Goal: Task Accomplishment & Management: Manage account settings

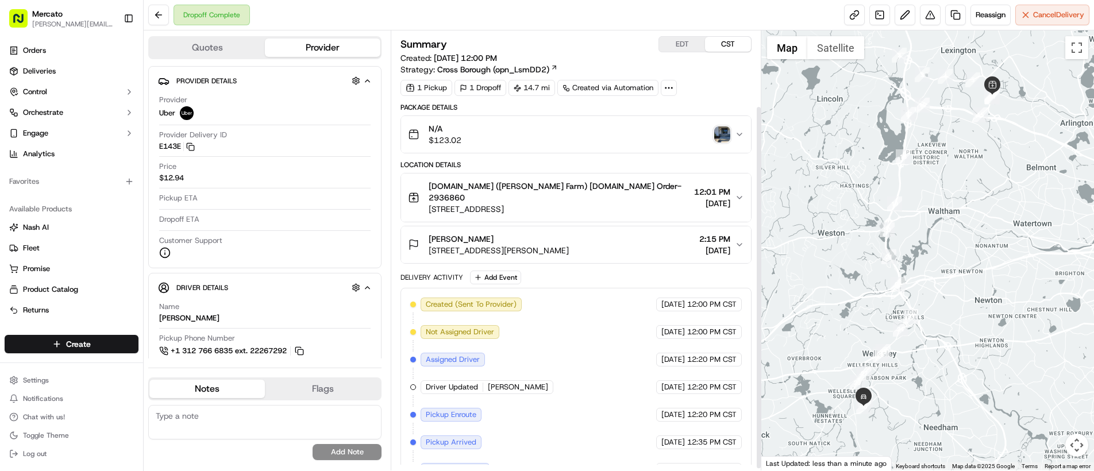
scroll to position [93, 0]
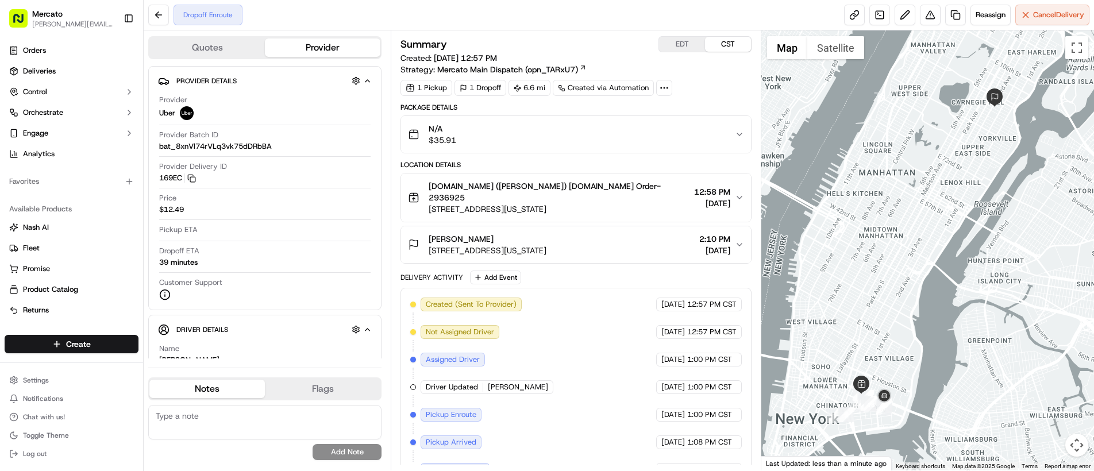
scroll to position [38, 0]
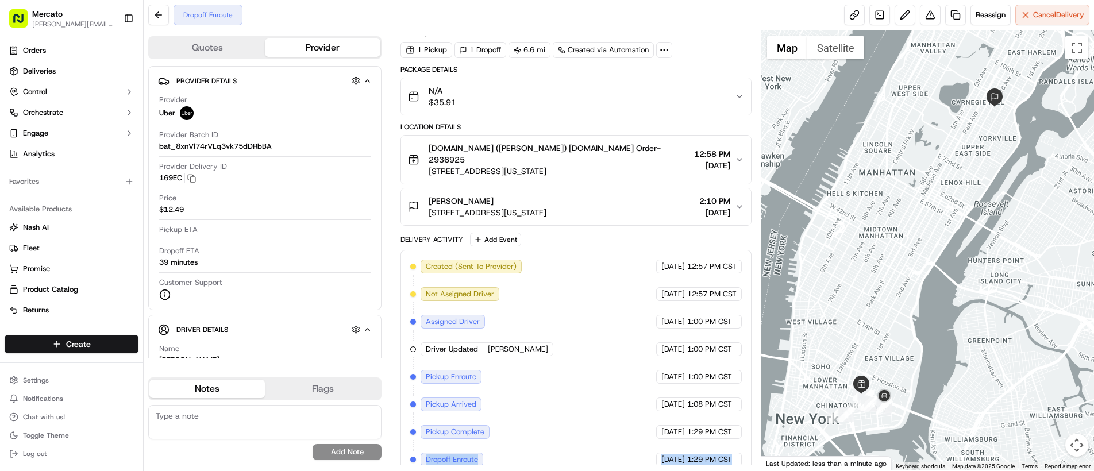
drag, startPoint x: 441, startPoint y: 449, endPoint x: 720, endPoint y: 455, distance: 278.7
click at [720, 455] on div "Created (Sent To Provider) Uber 09/20/2025 12:57 PM CST Not Assigned Driver Ube…" at bounding box center [575, 363] width 351 height 226
copy div "Dropoff Enroute Uber 09/20/2025 1:29 PM CST"
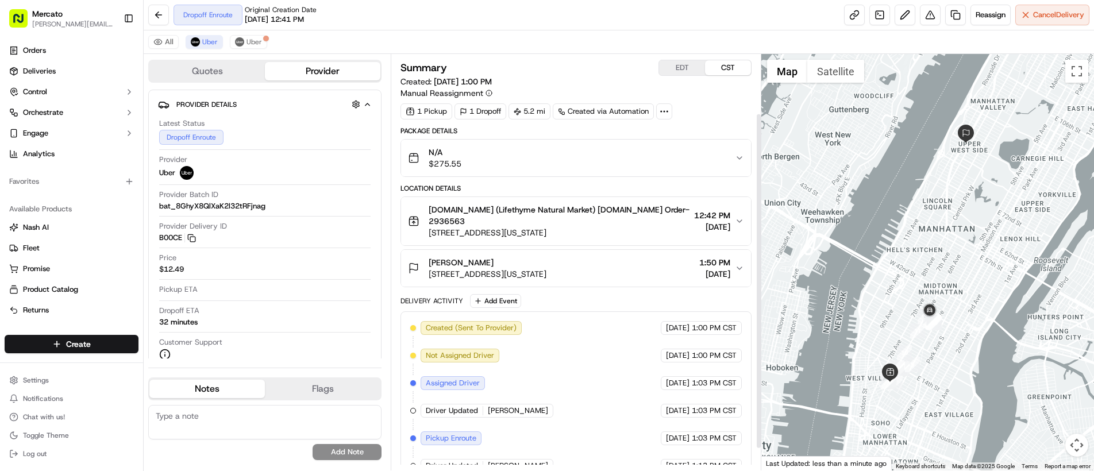
scroll to position [101, 0]
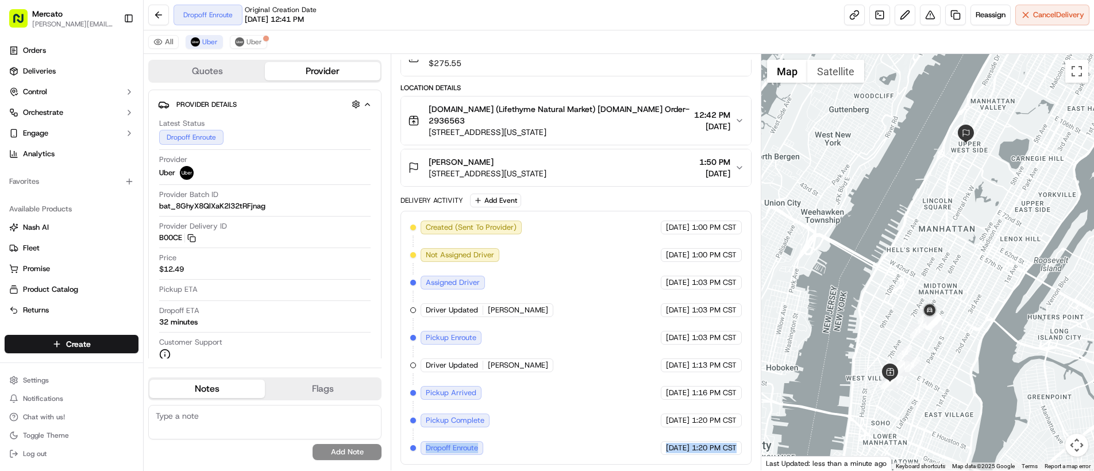
drag, startPoint x: 419, startPoint y: 445, endPoint x: 700, endPoint y: 455, distance: 281.7
click at [700, 455] on div "Created (Sent To Provider) Uber 09/20/2025 1:00 PM CST Not Assigned Driver Uber…" at bounding box center [575, 338] width 351 height 254
copy div "Dropoff Enroute Uber 09/20/2025 1:20 PM CST"
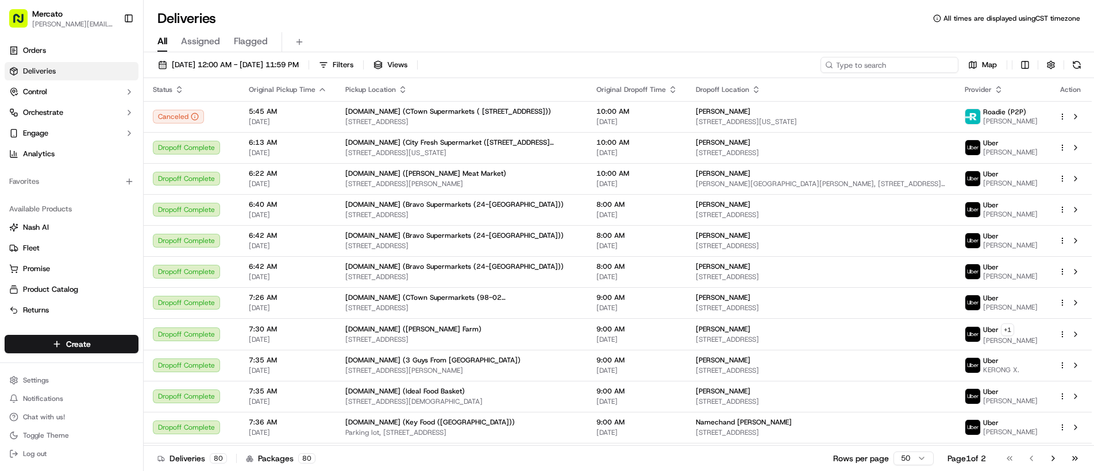
click at [884, 65] on input at bounding box center [889, 65] width 138 height 16
paste input "job_FtH8NzQg4R5DLRsrva74hG"
type input "job_FtH8NzQg4R5DLRsrva74hG"
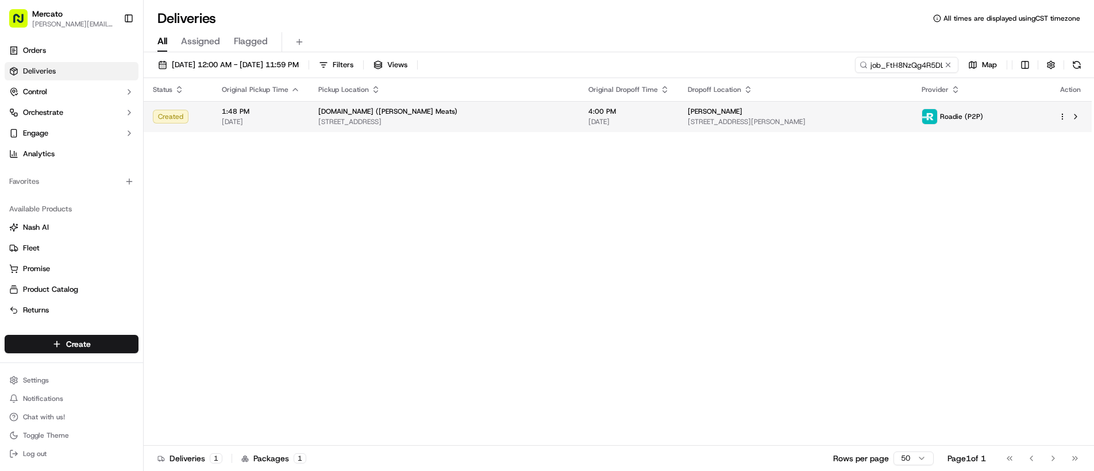
click at [750, 118] on span "22210 2nd Ave W, Bothell, WA 98021, USA" at bounding box center [795, 121] width 215 height 9
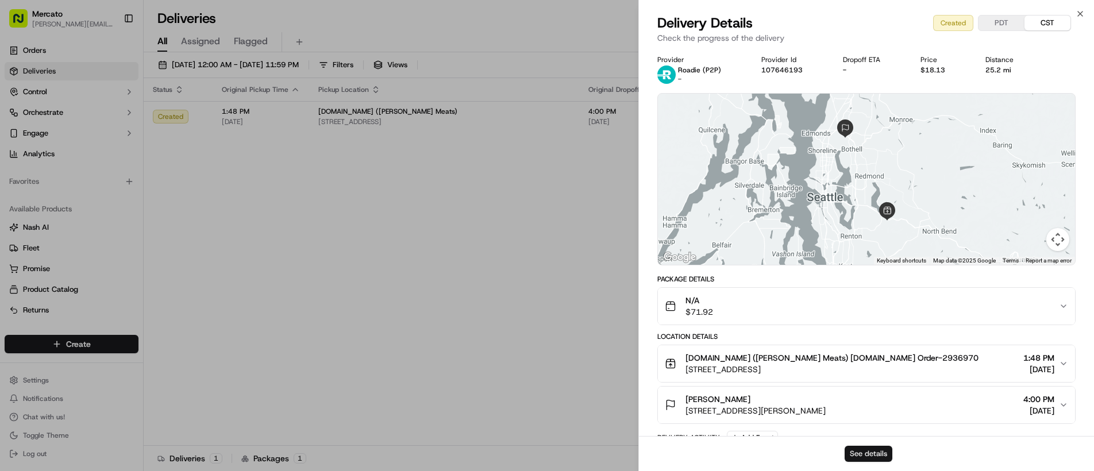
click at [883, 452] on button "See details" at bounding box center [869, 454] width 48 height 16
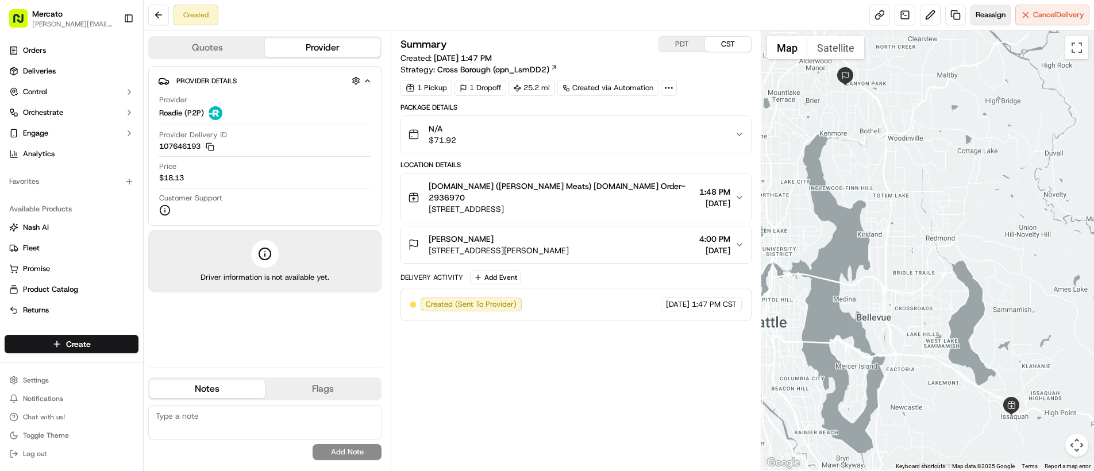
click at [992, 14] on span "Reassign" at bounding box center [990, 15] width 30 height 10
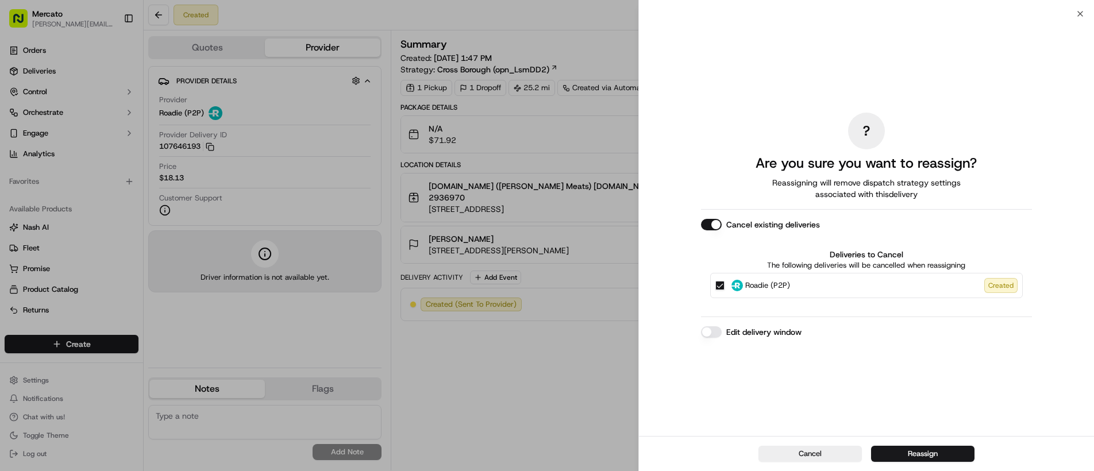
click at [715, 331] on button "Edit delivery window" at bounding box center [711, 331] width 21 height 11
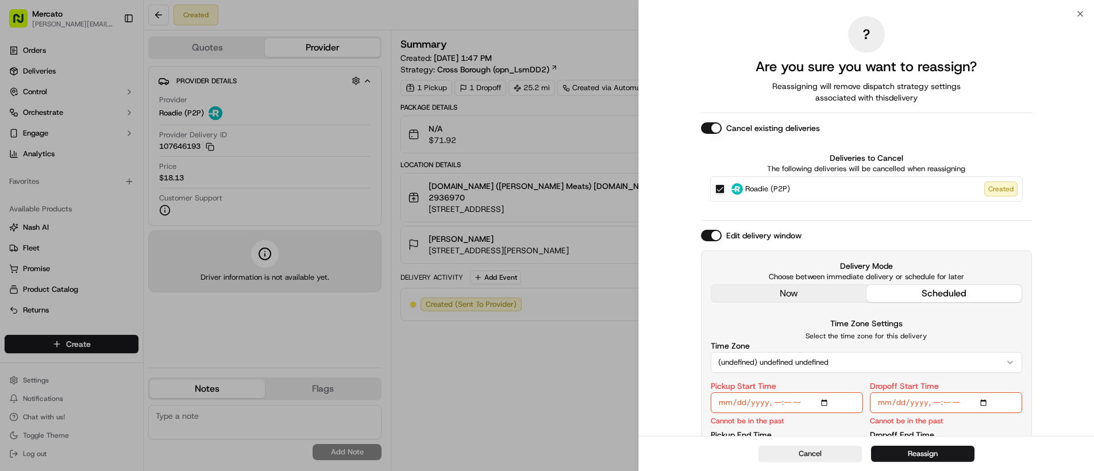
click at [742, 298] on div "Edit delivery window Delivery Mode Choose between immediate delivery or schedul…" at bounding box center [866, 351] width 331 height 242
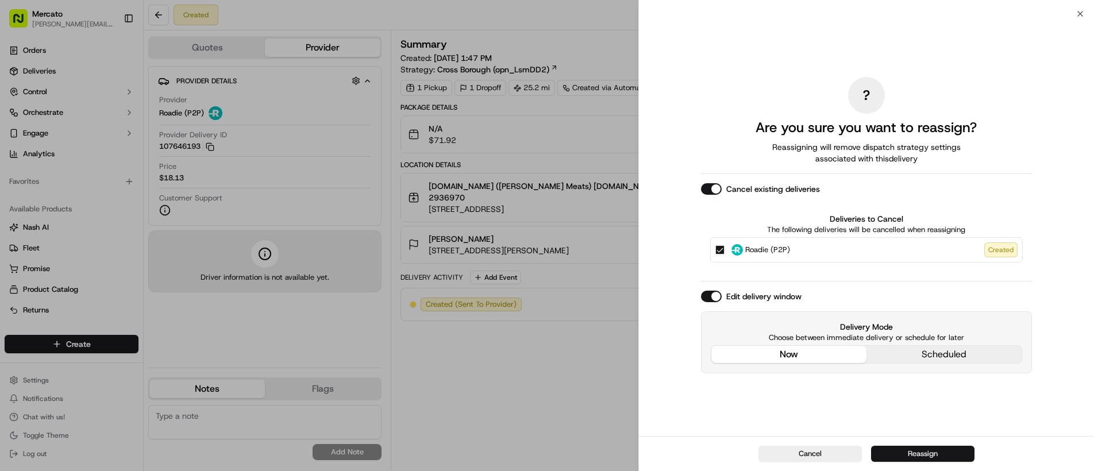
click at [898, 450] on button "Reassign" at bounding box center [922, 454] width 103 height 16
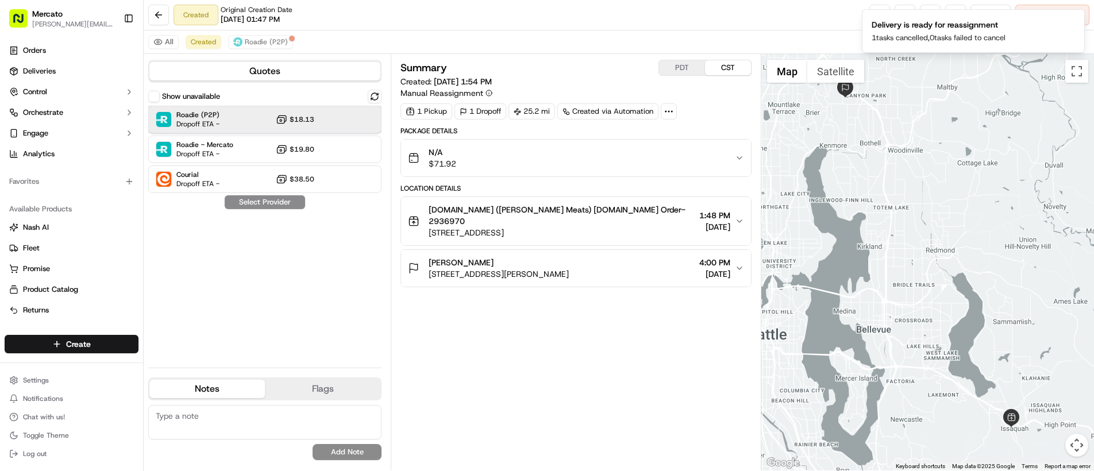
click at [207, 121] on span "Dropoff ETA -" at bounding box center [197, 123] width 43 height 9
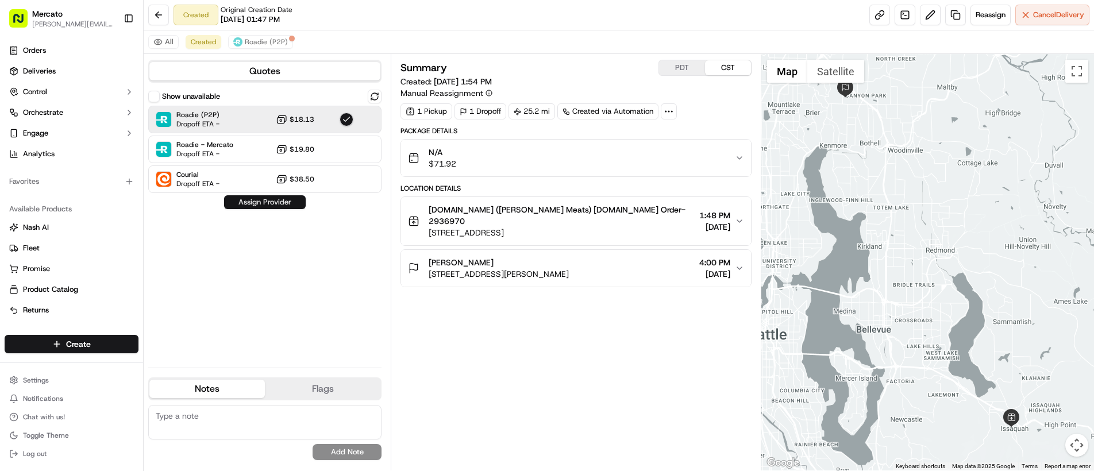
click at [253, 203] on button "Assign Provider" at bounding box center [265, 202] width 82 height 14
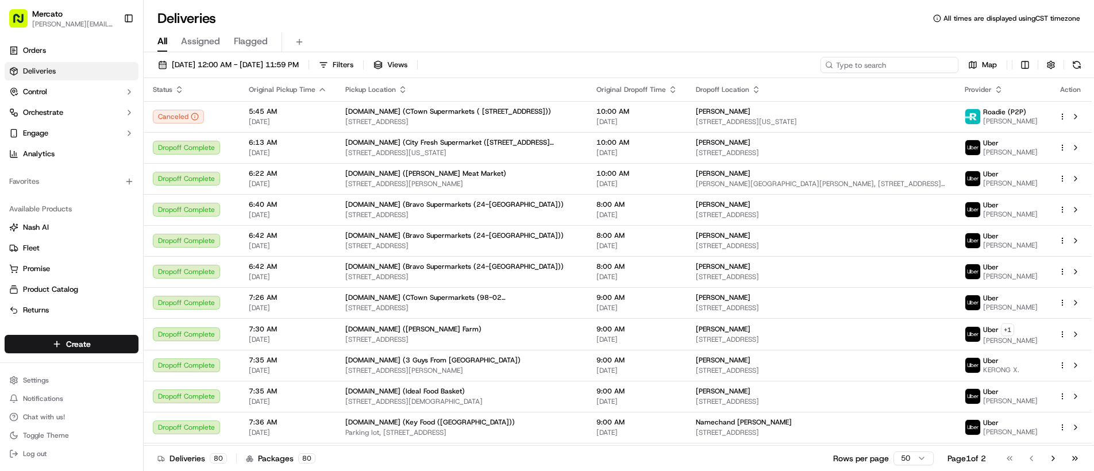
click at [892, 63] on input at bounding box center [889, 65] width 138 height 16
paste input "job_2T2ejdY8vPRhtuXNq8hXha"
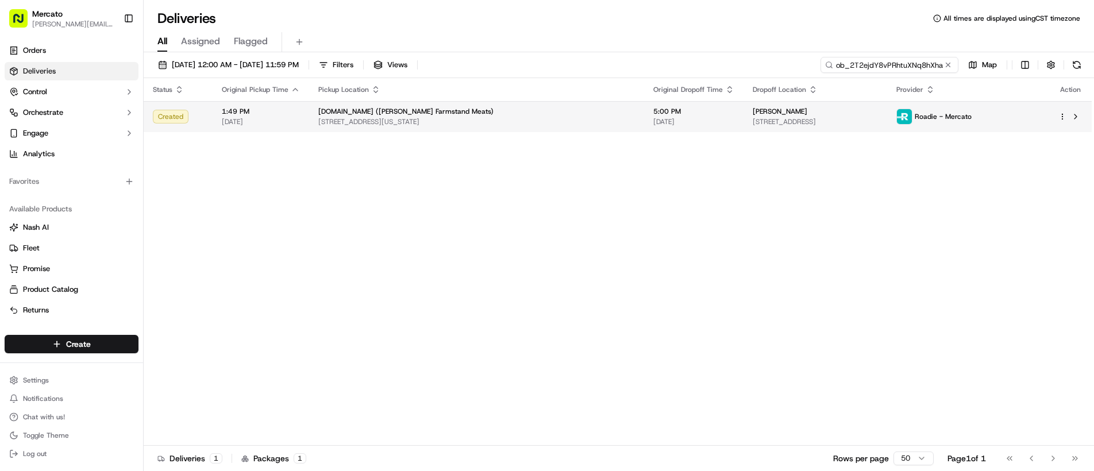
type input "job_2T2ejdY8vPRhtuXNq8hXha"
click at [867, 114] on div "[PERSON_NAME]" at bounding box center [816, 111] width 126 height 9
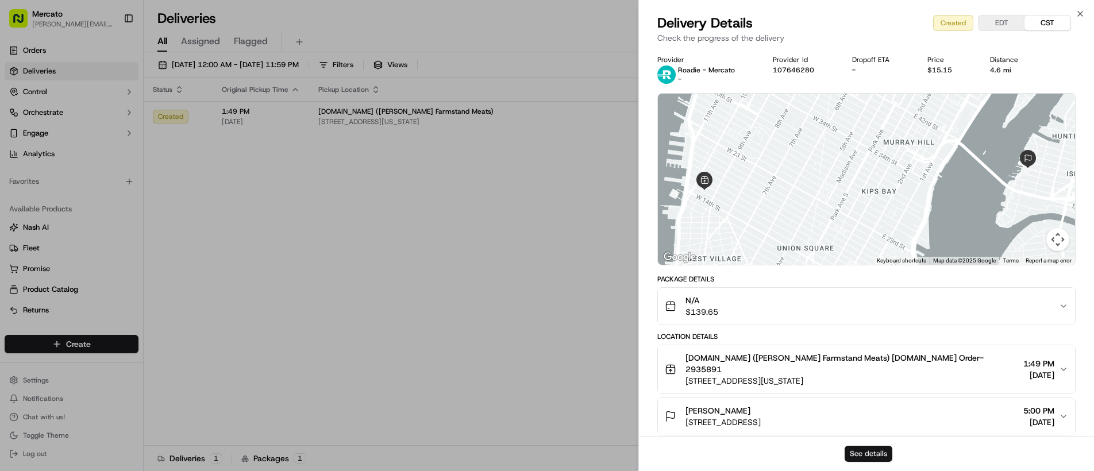
click at [868, 457] on button "See details" at bounding box center [869, 454] width 48 height 16
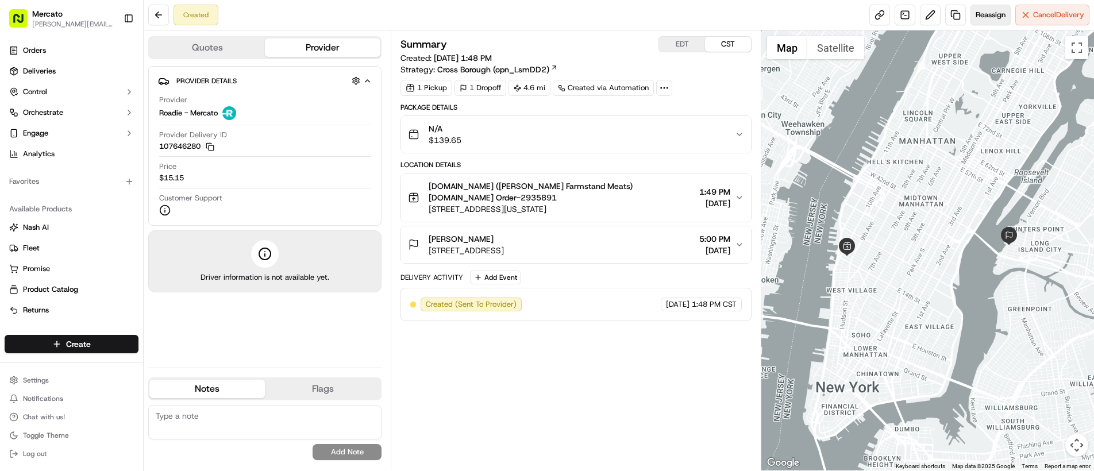
click at [988, 13] on span "Reassign" at bounding box center [990, 15] width 30 height 10
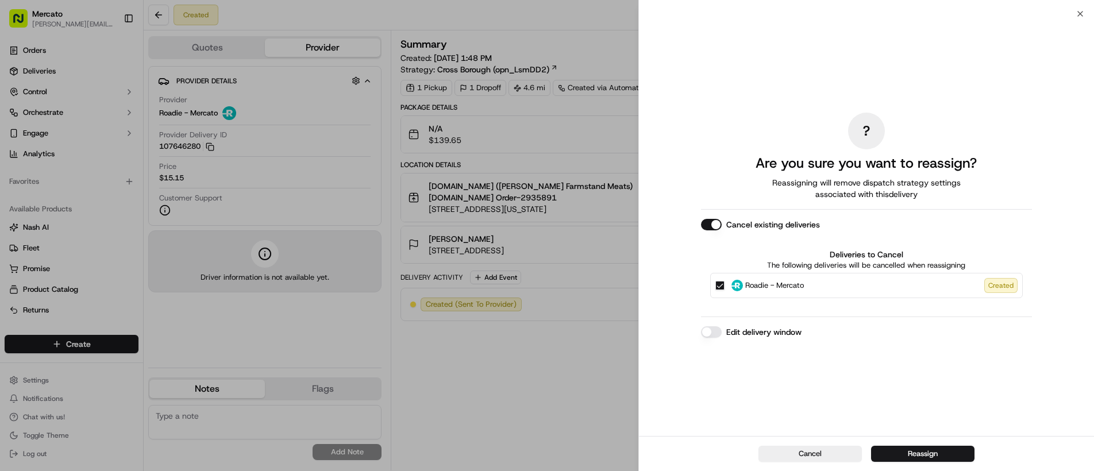
click at [713, 333] on button "Edit delivery window" at bounding box center [711, 331] width 21 height 11
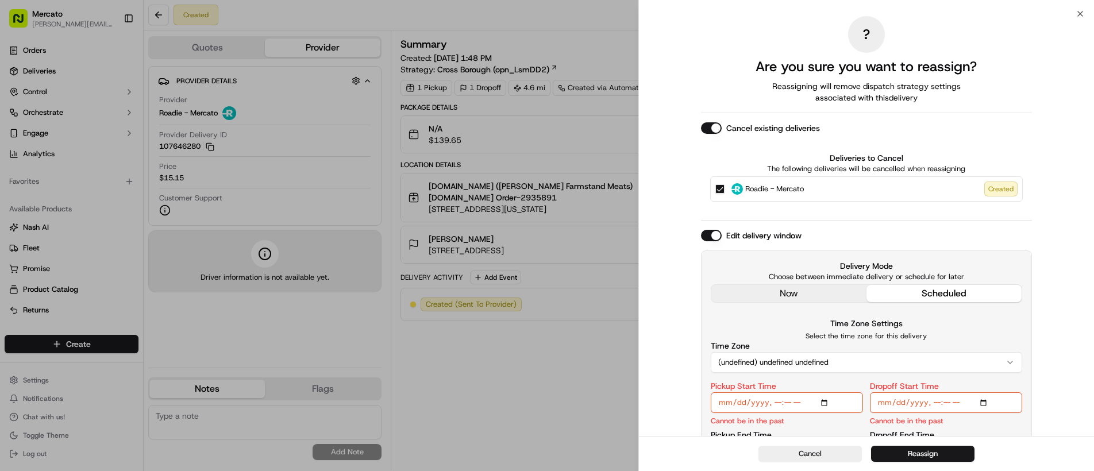
click at [738, 300] on div "Edit delivery window Delivery Mode Choose between immediate delivery or schedul…" at bounding box center [866, 351] width 331 height 242
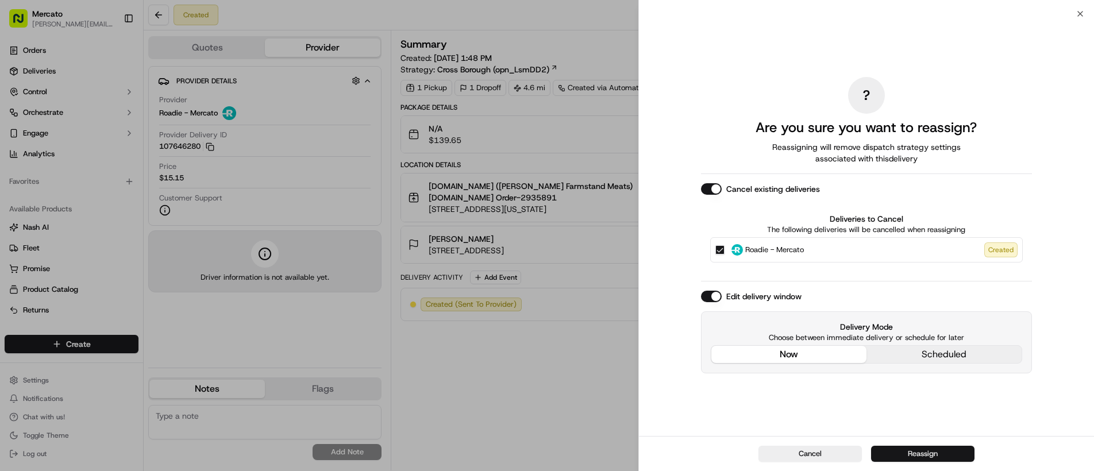
click at [938, 458] on button "Reassign" at bounding box center [922, 454] width 103 height 16
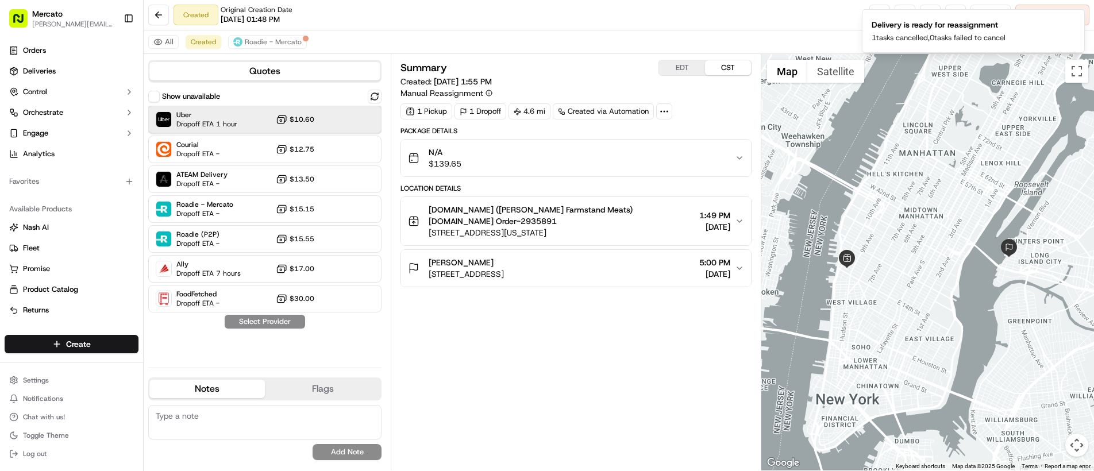
click at [203, 124] on span "Dropoff ETA 1 hour" at bounding box center [206, 123] width 61 height 9
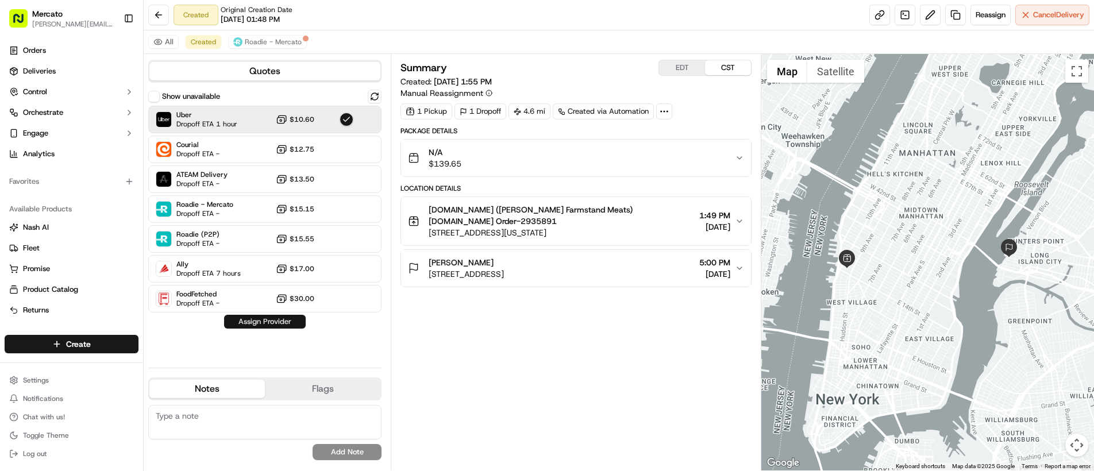
click at [273, 326] on button "Assign Provider" at bounding box center [265, 322] width 82 height 14
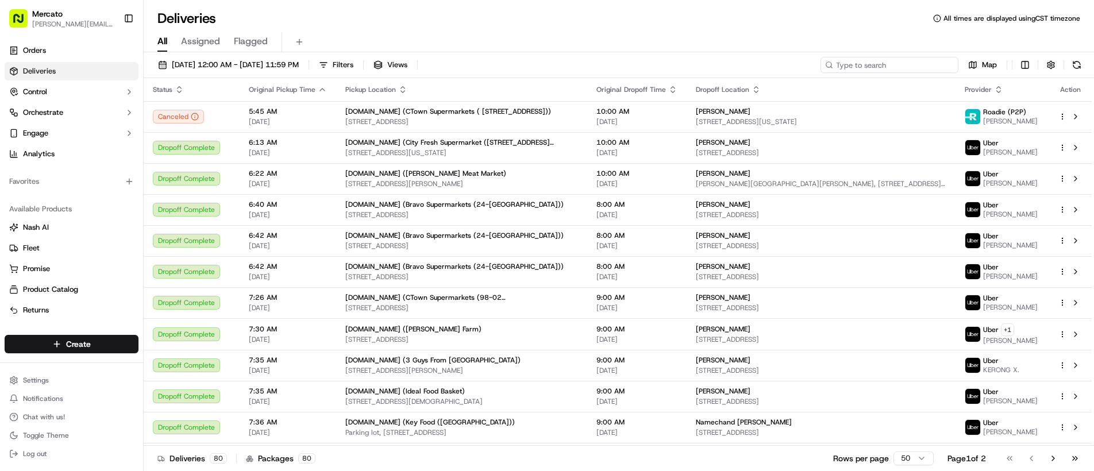
click at [878, 65] on input at bounding box center [889, 65] width 138 height 16
paste input "job_KKopUrNsWysxpFc7WDUNmh"
type input "job_KKopUrNsWysxpFc7WDUNmh"
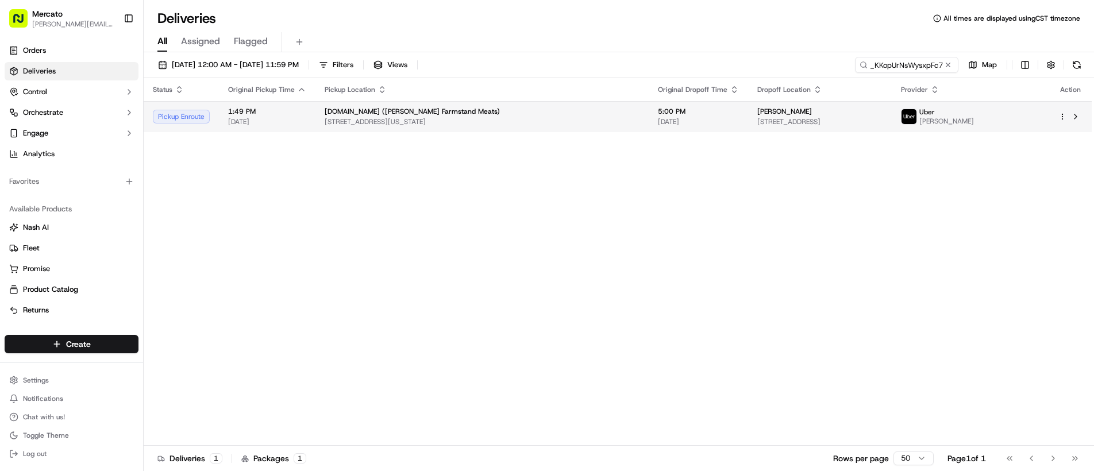
click at [882, 124] on span "[STREET_ADDRESS]" at bounding box center [819, 121] width 125 height 9
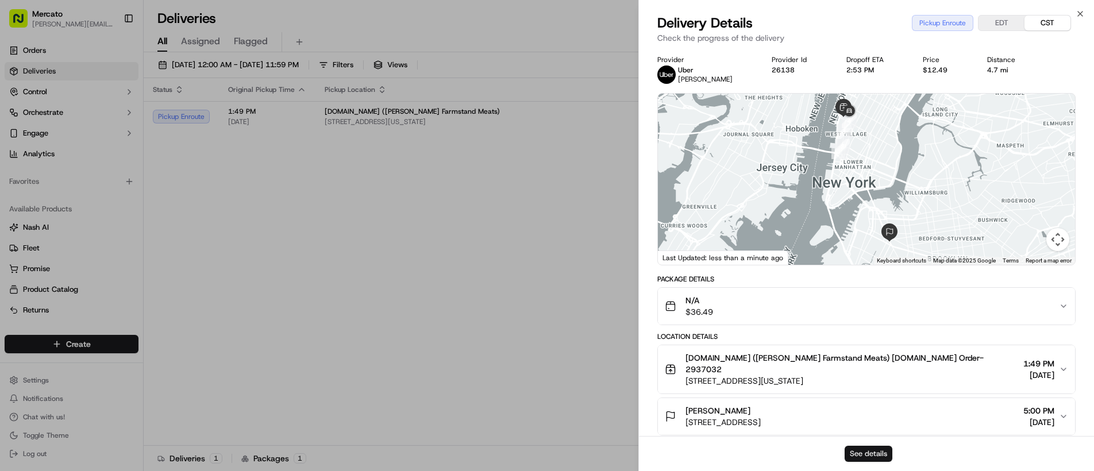
click at [866, 453] on button "See details" at bounding box center [869, 454] width 48 height 16
